Goal: Task Accomplishment & Management: Use online tool/utility

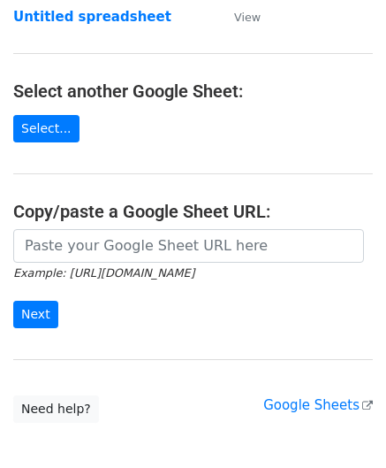
scroll to position [177, 0]
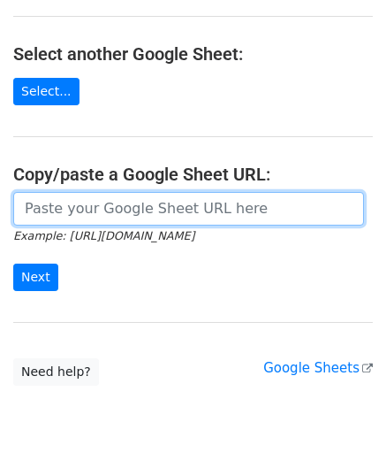
click at [85, 215] on input "url" at bounding box center [188, 209] width 351 height 34
paste input "https://docs.google.com/spreadsheets/d/1SFGF7laVz3hawhk58xy-m7Qv7bHS3qqHppN91_o…"
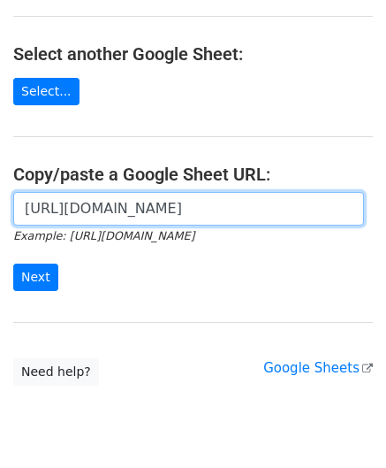
scroll to position [0, 391]
type input "https://docs.google.com/spreadsheets/d/1SFGF7laVz3hawhk58xy-m7Qv7bHS3qqHppN91_o…"
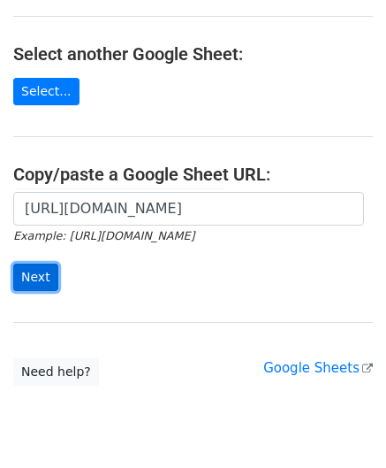
click at [41, 275] on input "Next" at bounding box center [35, 276] width 45 height 27
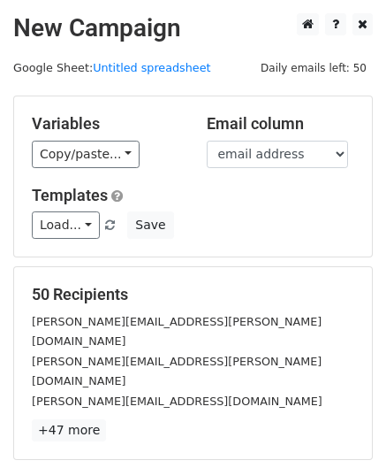
scroll to position [216, 0]
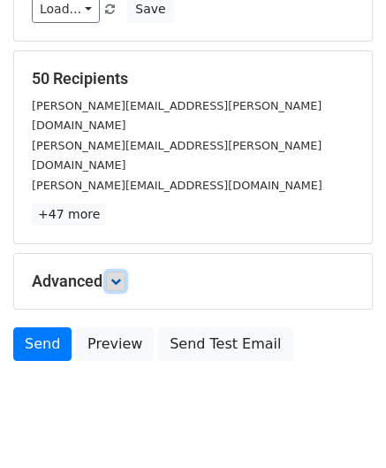
click at [117, 276] on icon at bounding box center [115, 281] width 11 height 11
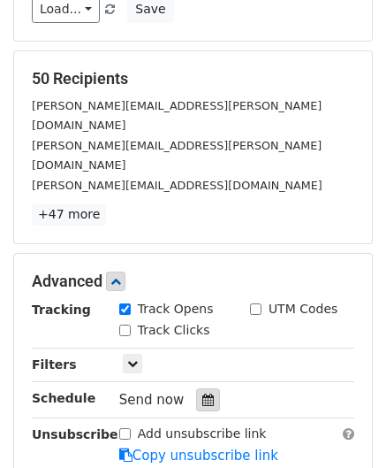
click at [202, 393] on icon at bounding box center [207, 399] width 11 height 12
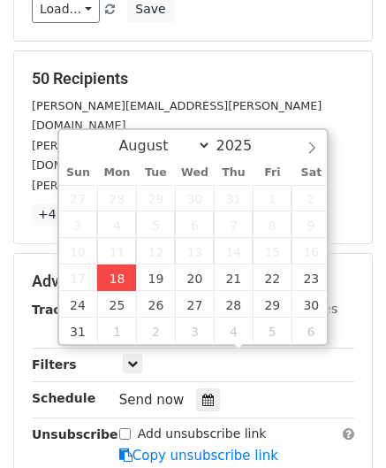
type input "[DATE] 12:00"
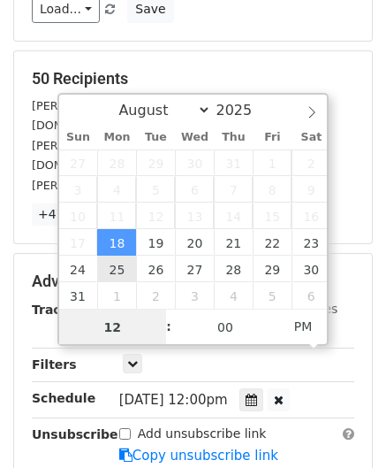
paste input "Hour"
type input "2"
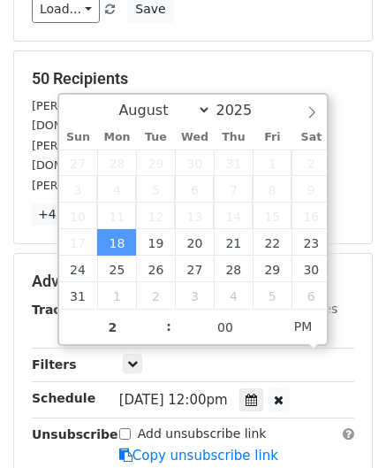
type input "[DATE] 14:00"
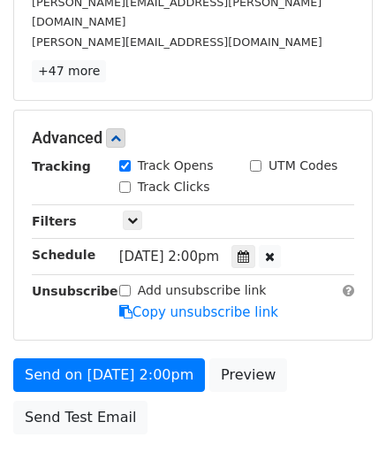
scroll to position [430, 0]
